Goal: Task Accomplishment & Management: Manage account settings

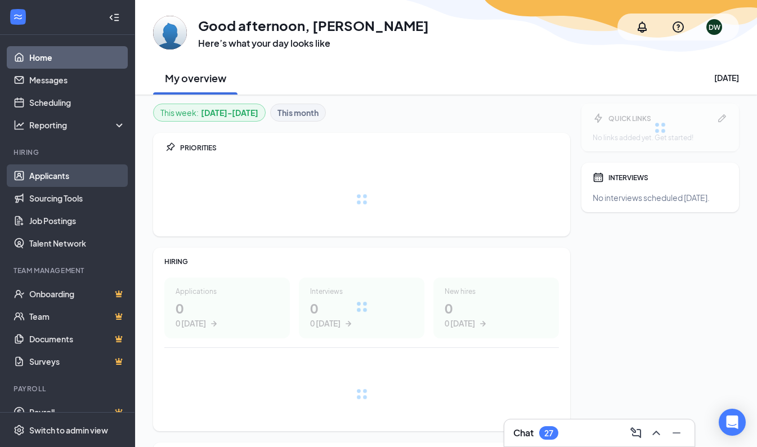
click at [55, 176] on link "Applicants" at bounding box center [77, 175] width 96 height 23
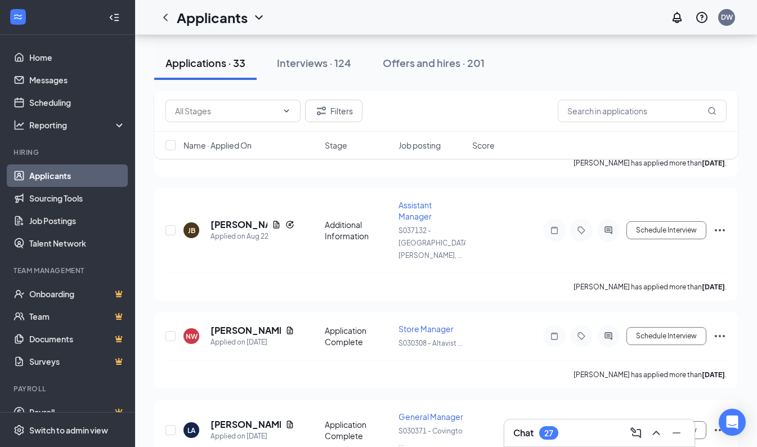
scroll to position [833, 0]
click at [226, 324] on h5 "[PERSON_NAME]" at bounding box center [246, 330] width 70 height 12
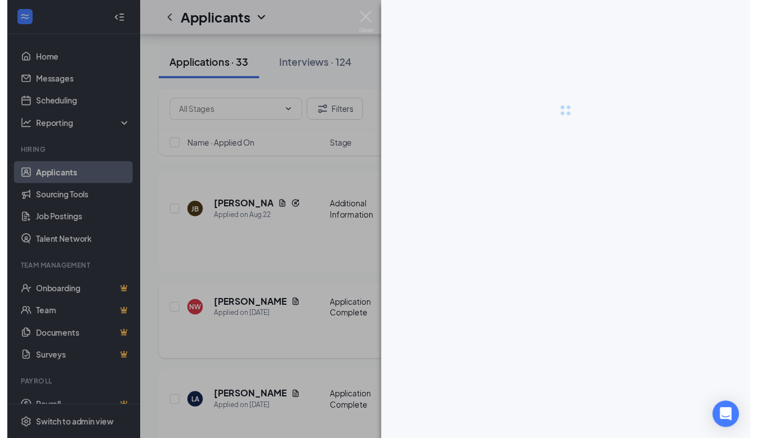
scroll to position [822, 0]
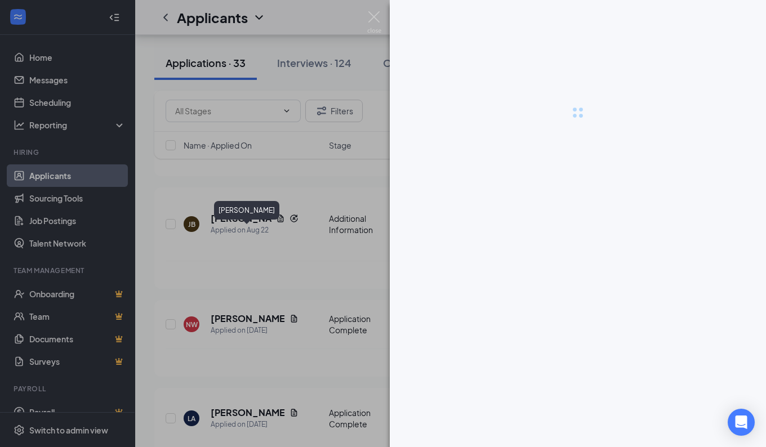
click at [376, 21] on img at bounding box center [374, 22] width 14 height 22
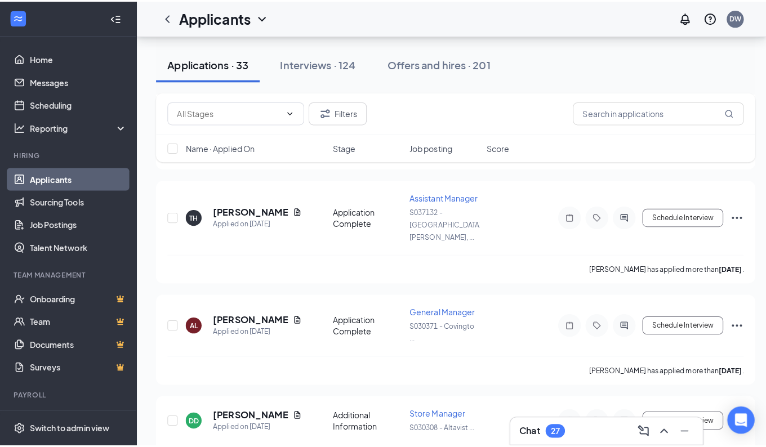
scroll to position [2563, 0]
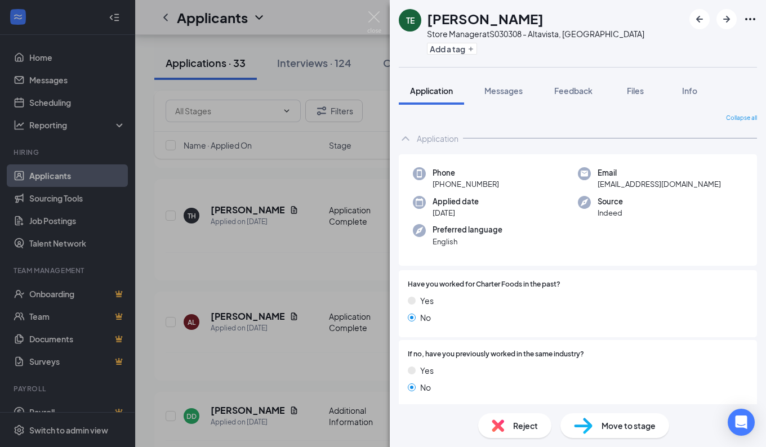
click at [377, 15] on img at bounding box center [374, 22] width 14 height 22
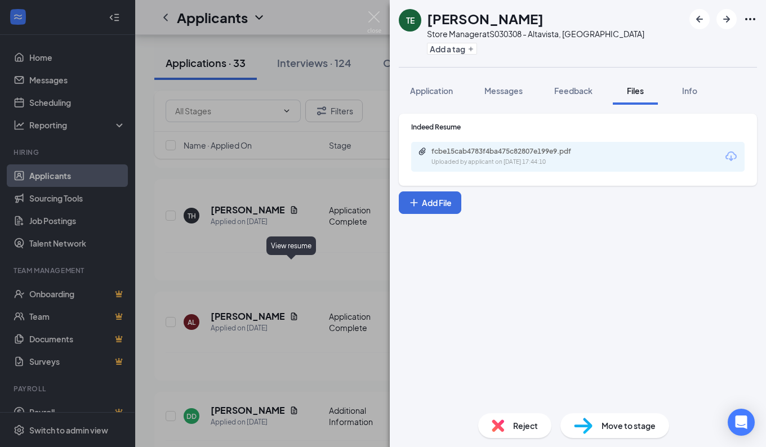
click at [469, 155] on div "fcbe15cab4783f4ba475c82807e199e9.pdf" at bounding box center [510, 151] width 158 height 9
click at [503, 428] on img at bounding box center [497, 425] width 12 height 12
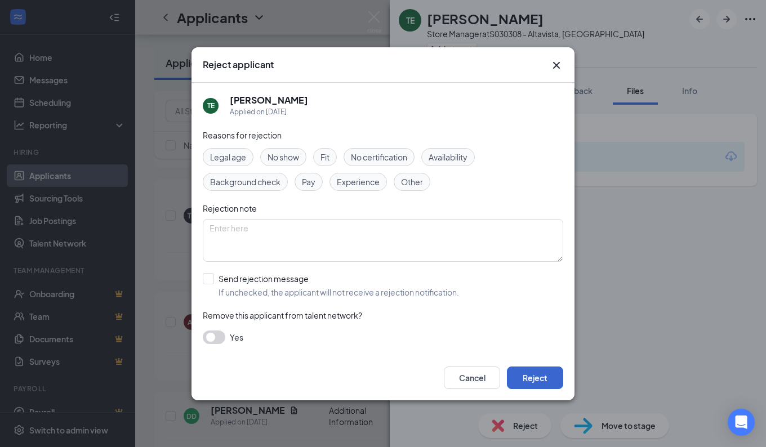
click at [540, 387] on button "Reject" at bounding box center [535, 377] width 56 height 23
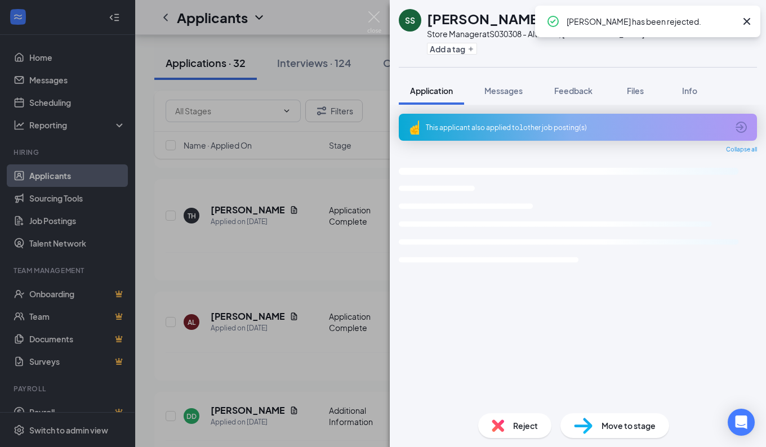
click at [379, 21] on img at bounding box center [374, 22] width 14 height 22
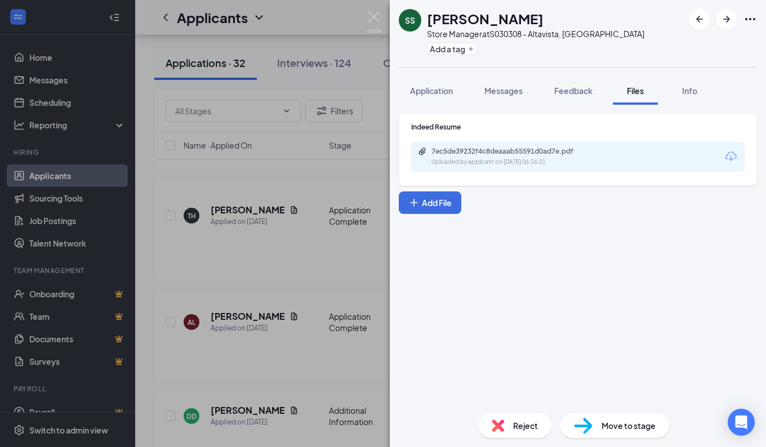
click at [522, 156] on div "7ec5de39232f4c8deaaab55591d0ad7e.pdf Uploaded by applicant on [DATE] 06:26:21" at bounding box center [509, 157] width 182 height 20
click at [370, 13] on img at bounding box center [374, 22] width 14 height 22
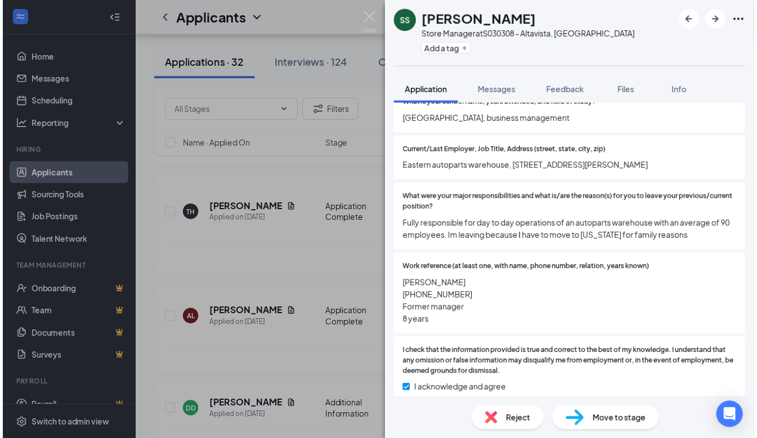
scroll to position [1242, 0]
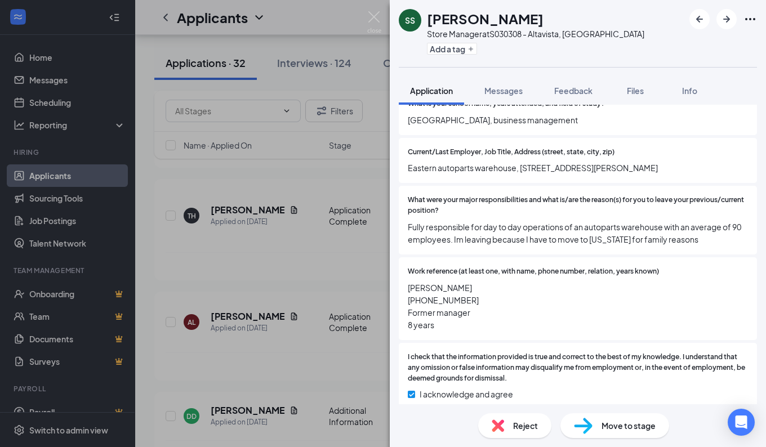
click at [380, 19] on img at bounding box center [374, 22] width 14 height 22
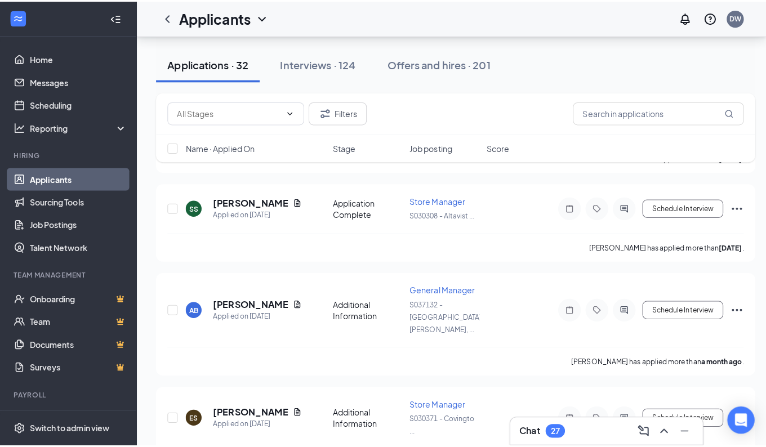
scroll to position [2870, 0]
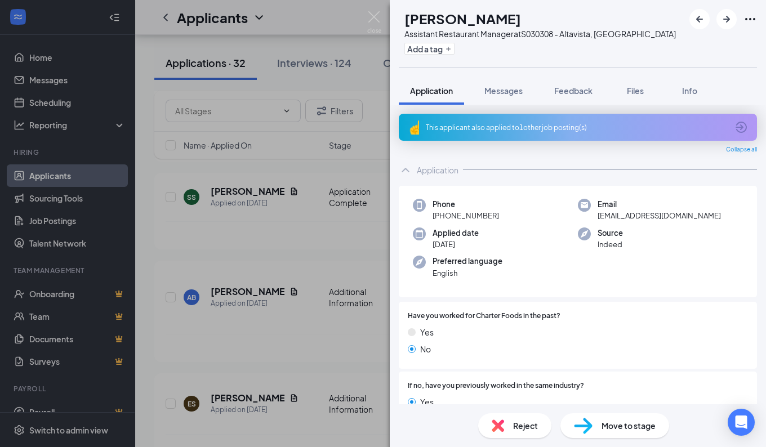
click at [373, 14] on img at bounding box center [374, 22] width 14 height 22
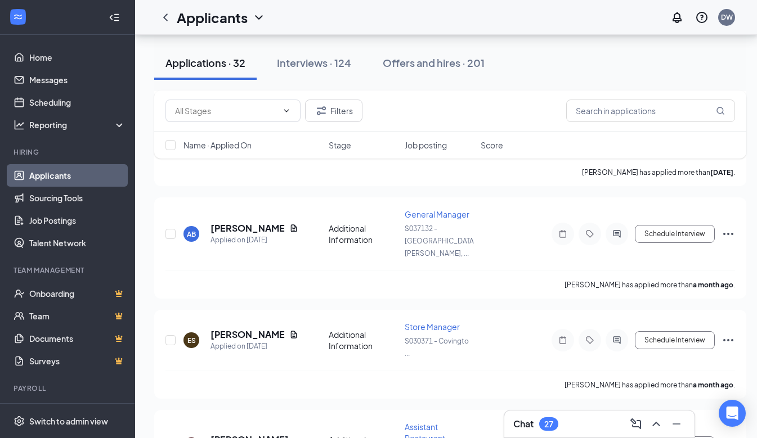
scroll to position [2964, 0]
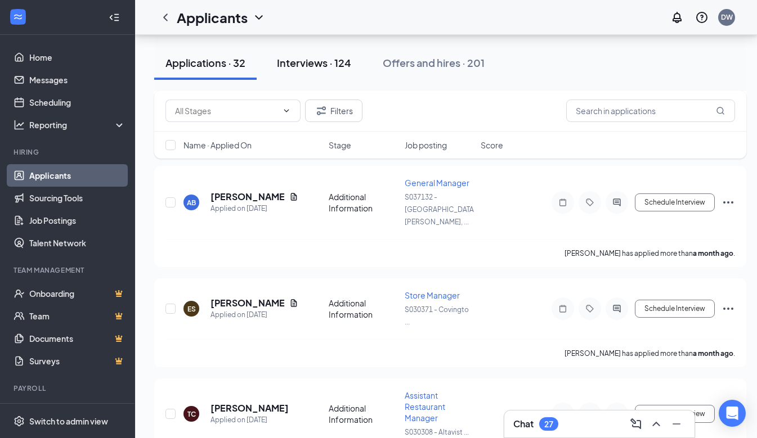
click at [325, 66] on div "Interviews · 124" at bounding box center [314, 63] width 74 height 14
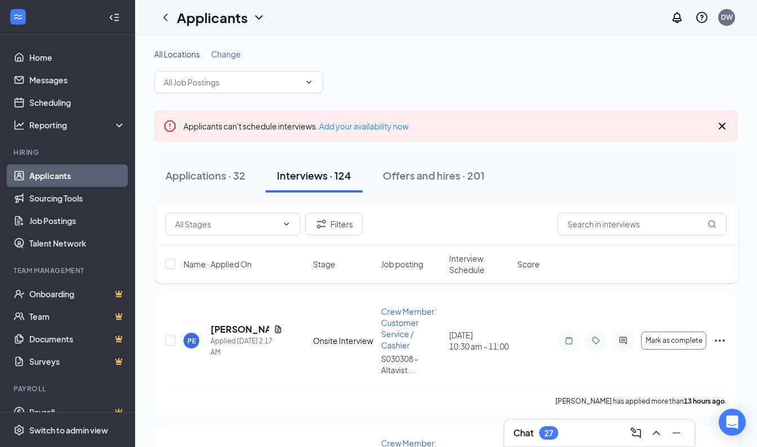
click at [314, 171] on div "Interviews · 124" at bounding box center [314, 175] width 74 height 14
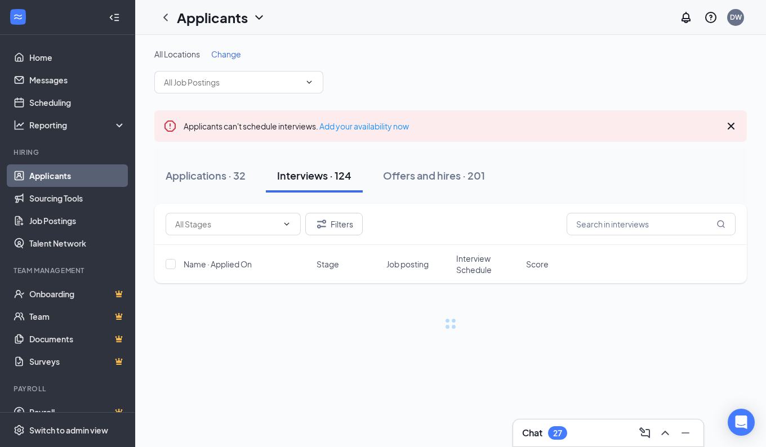
click at [344, 176] on div "Interviews · 124" at bounding box center [314, 175] width 74 height 14
